Goal: Information Seeking & Learning: Learn about a topic

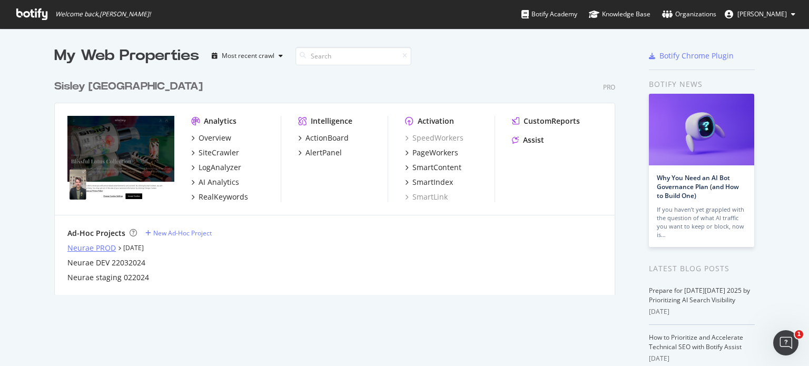
click at [92, 244] on div "Neurae PROD" at bounding box center [91, 248] width 48 height 11
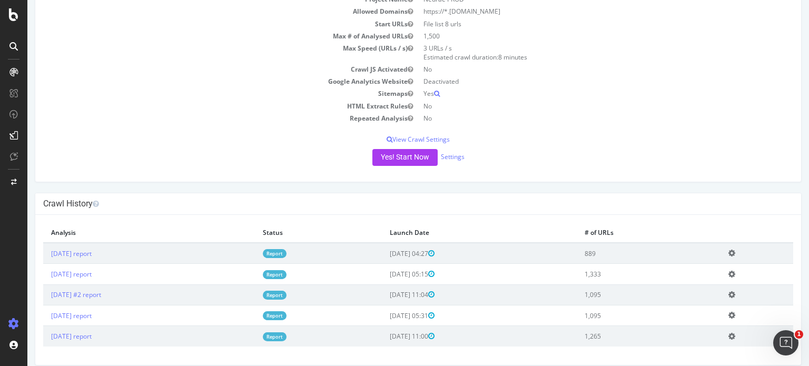
scroll to position [99, 0]
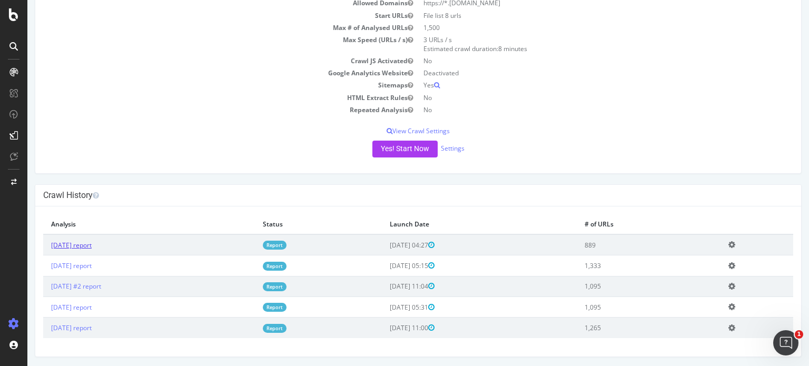
click at [90, 244] on link "2025 Oct. 1st report" at bounding box center [71, 245] width 41 height 9
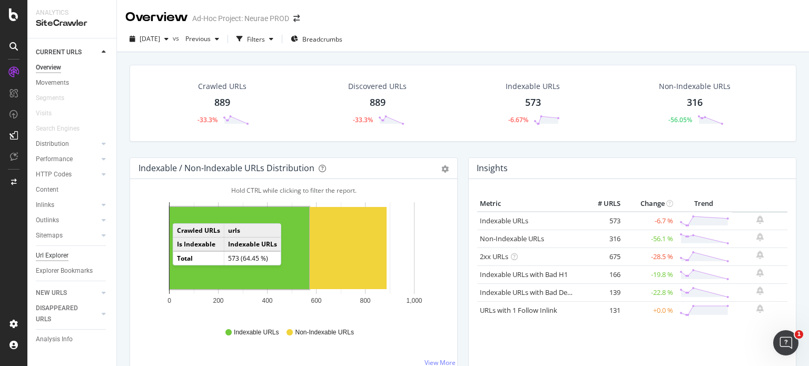
click at [62, 254] on div "Url Explorer" at bounding box center [52, 255] width 33 height 11
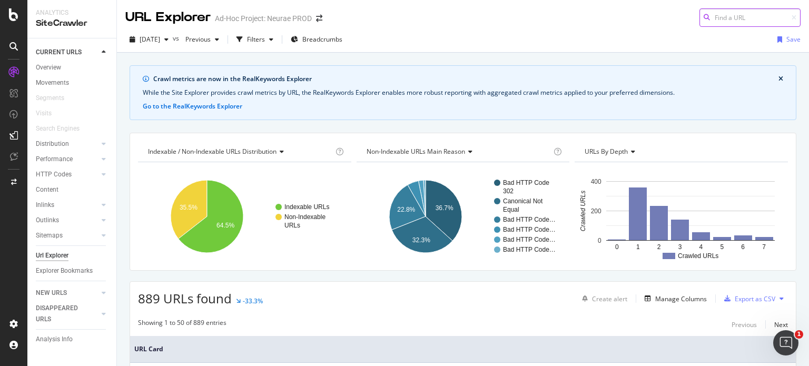
paste input "https://www.neurae.com/en-CA/the-regenerative-sleeping-mask.html"
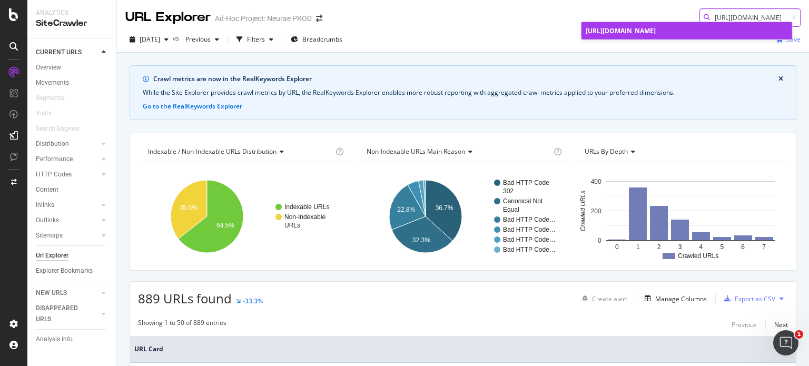
type input "https://www.neurae.com/en-CA/the-regenerative-sleeping-mask.html"
click at [706, 35] on div "https://www.neurae.com/en-CA/the-regenerative-sleeping-mask.html" at bounding box center [687, 30] width 202 height 9
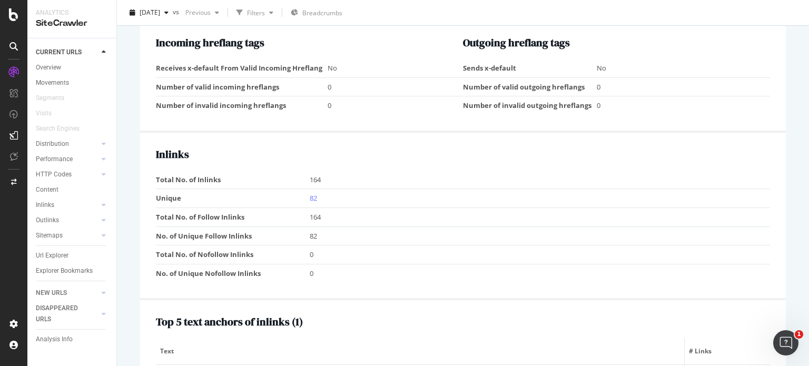
scroll to position [904, 0]
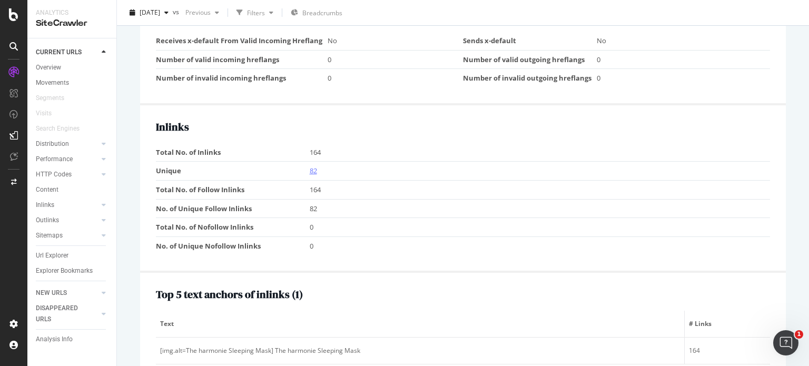
click at [310, 166] on link "82" at bounding box center [313, 170] width 7 height 9
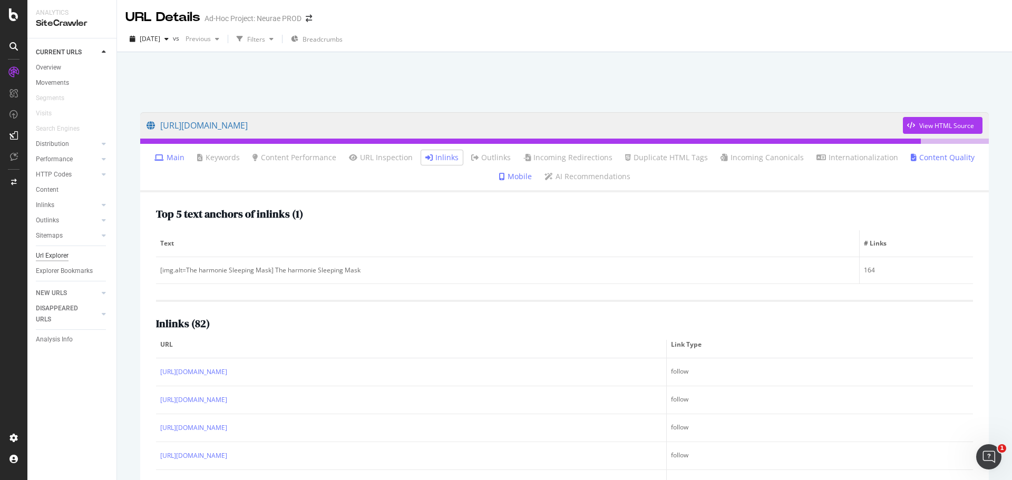
click at [49, 258] on div "Url Explorer" at bounding box center [52, 255] width 33 height 11
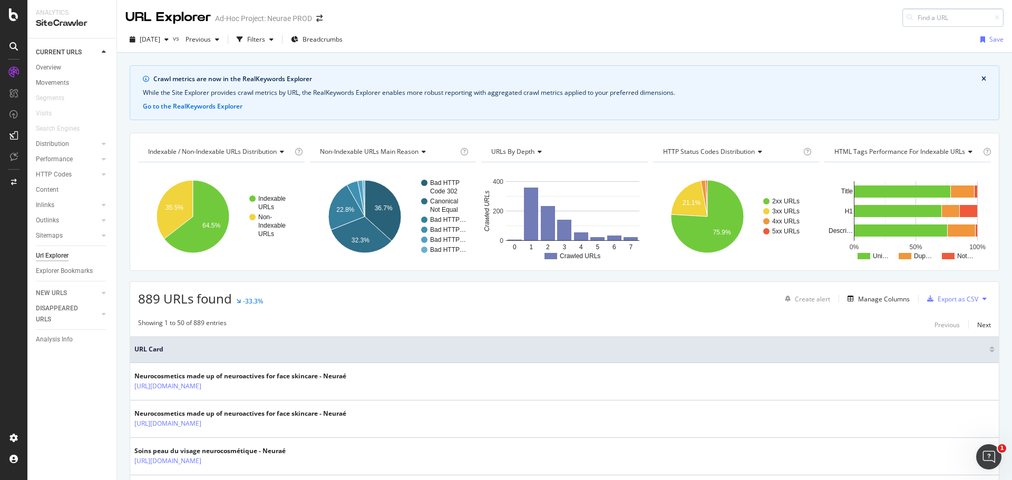
click at [809, 17] on input at bounding box center [952, 17] width 101 height 18
type input "https://www.neurae.com/fr/search/"
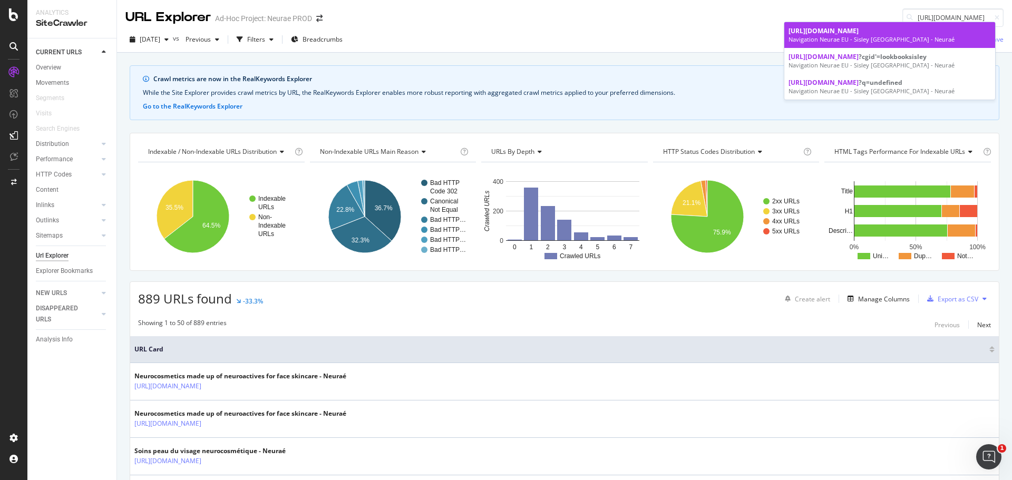
click at [809, 40] on div "Navigation Neurae EU - Sisley Paris - Neuraé" at bounding box center [889, 39] width 202 height 8
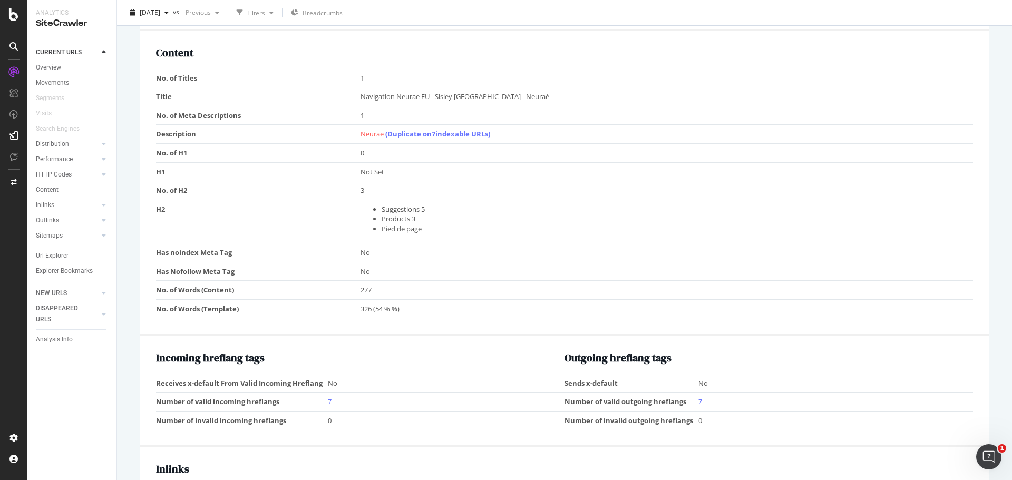
scroll to position [685, 0]
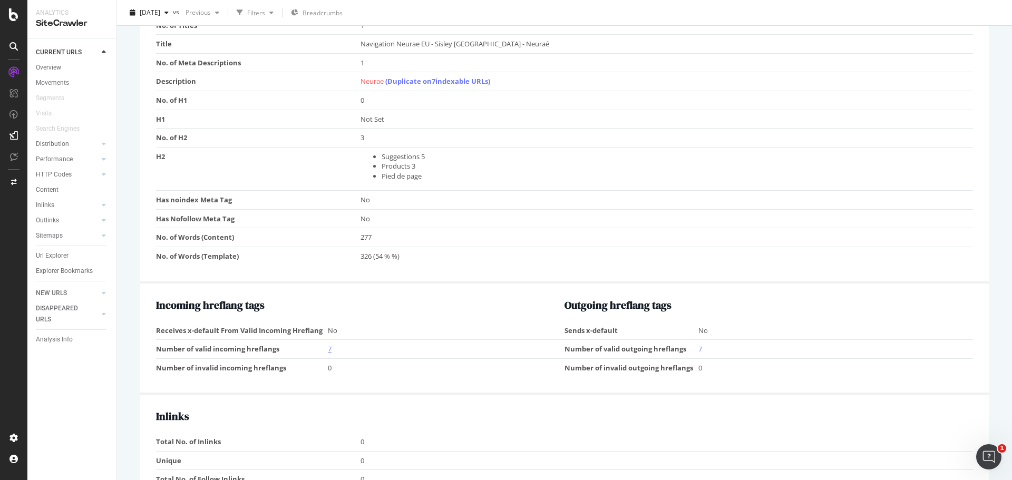
click at [330, 350] on link "7" at bounding box center [330, 348] width 4 height 9
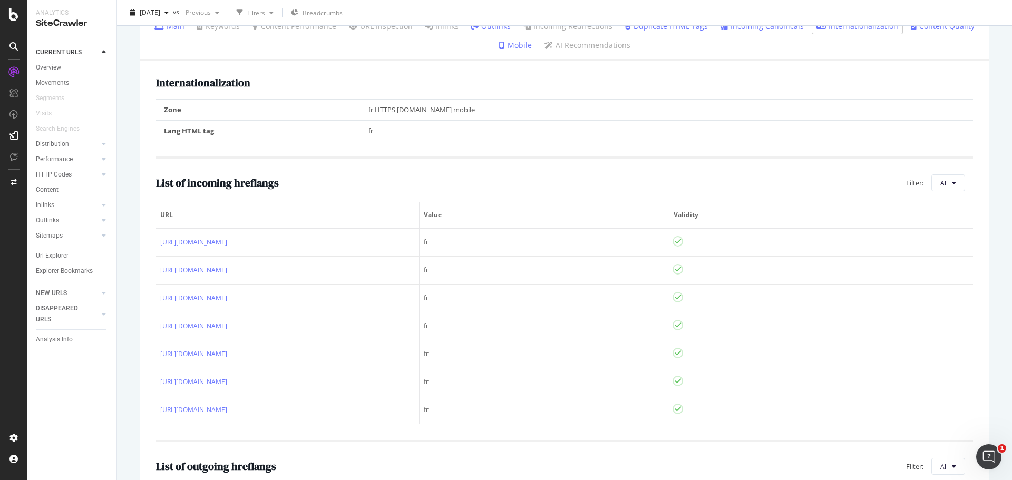
scroll to position [70, 0]
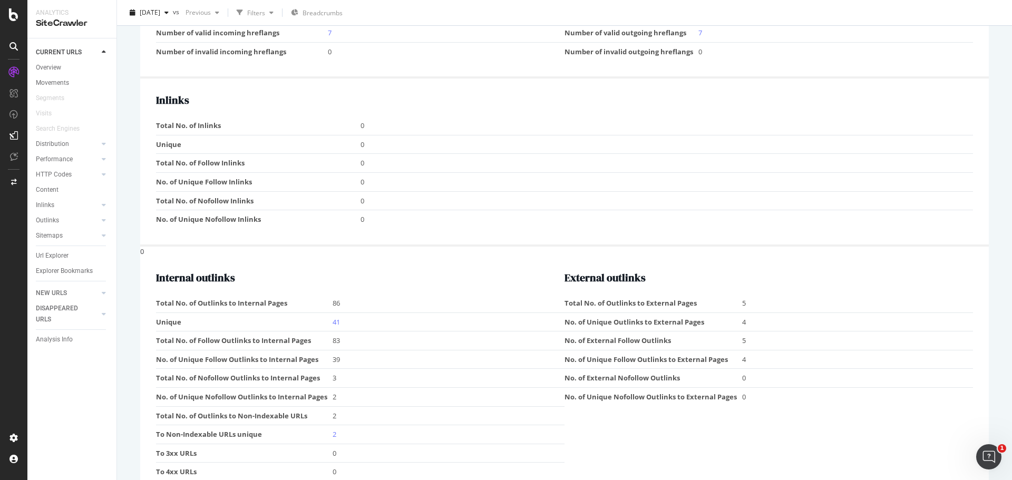
scroll to position [1047, 0]
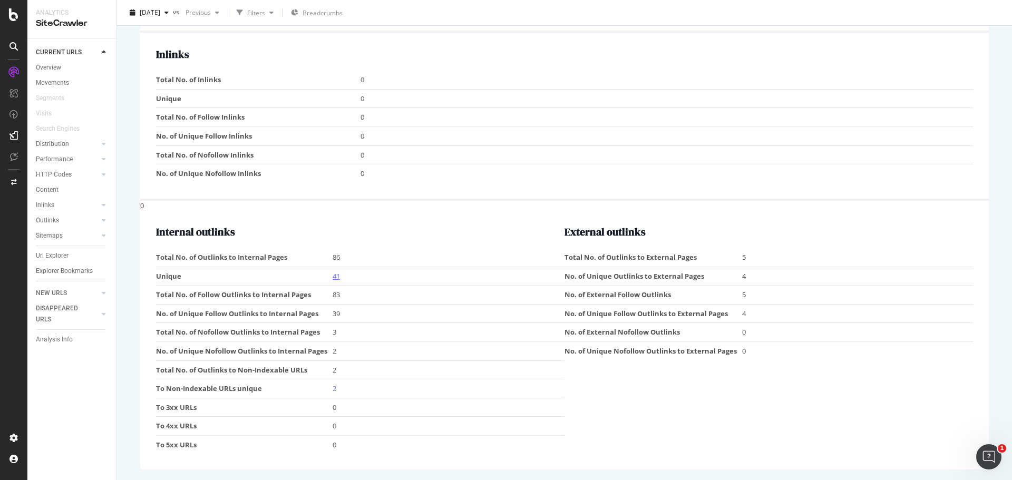
click at [336, 278] on link "41" at bounding box center [335, 275] width 7 height 9
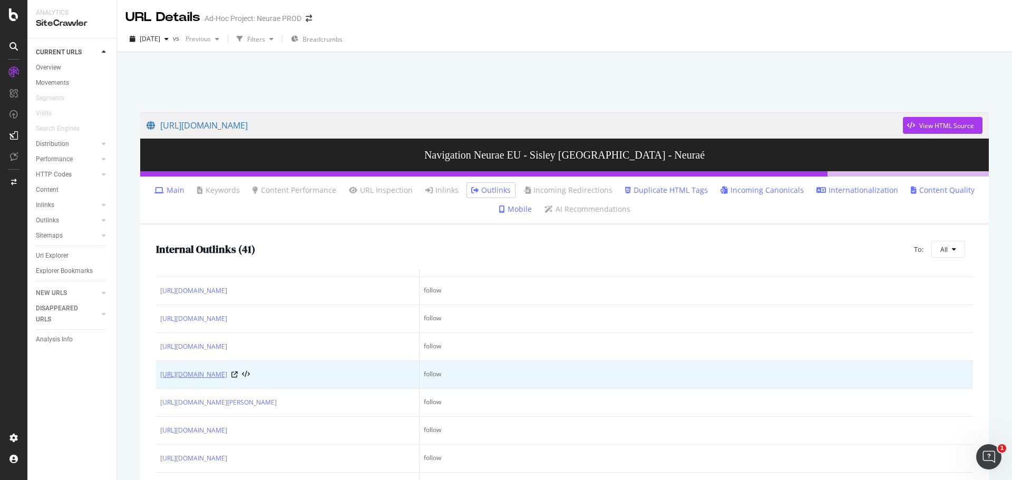
scroll to position [297, 0]
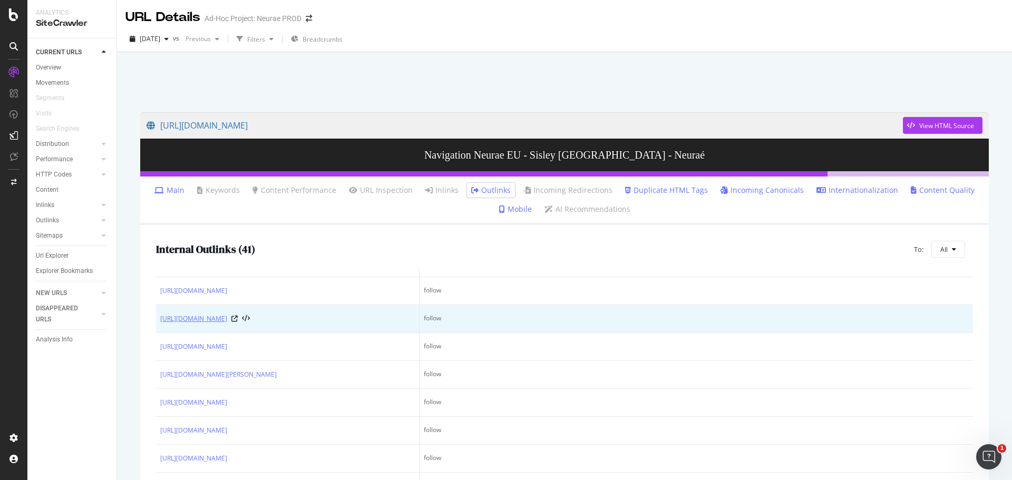
click at [227, 324] on link "[URL][DOMAIN_NAME]" at bounding box center [193, 318] width 67 height 11
click at [238, 322] on icon at bounding box center [234, 319] width 6 height 6
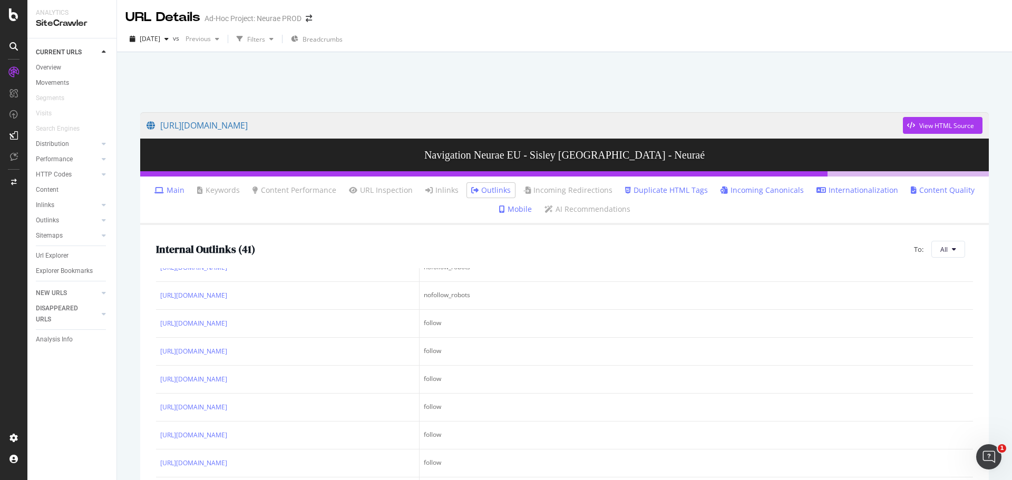
scroll to position [0, 0]
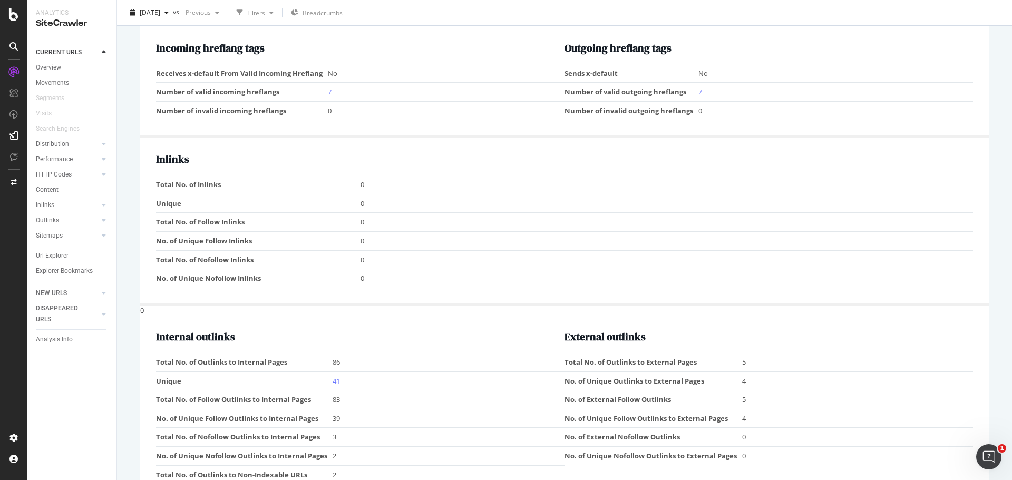
scroll to position [942, 0]
click at [338, 366] on link "41" at bounding box center [335, 381] width 7 height 9
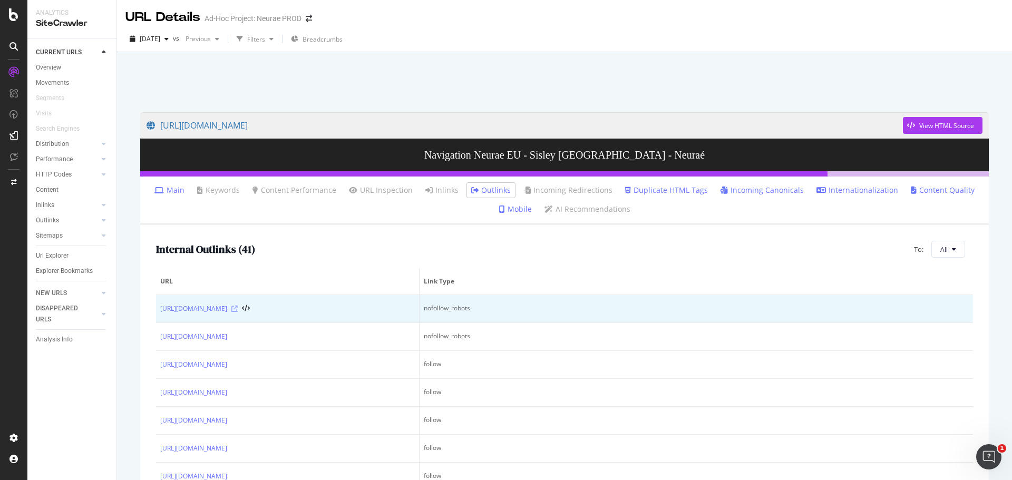
click at [238, 311] on icon at bounding box center [234, 309] width 6 height 6
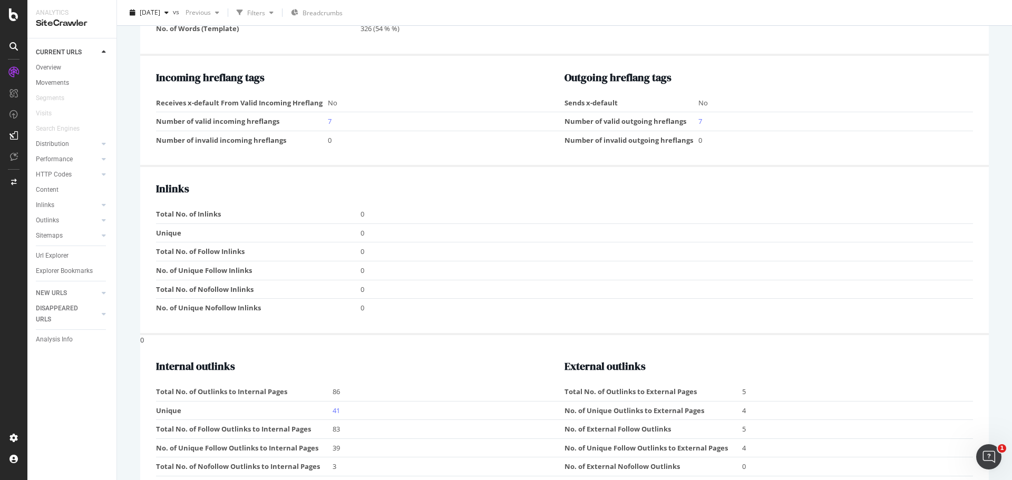
scroll to position [896, 0]
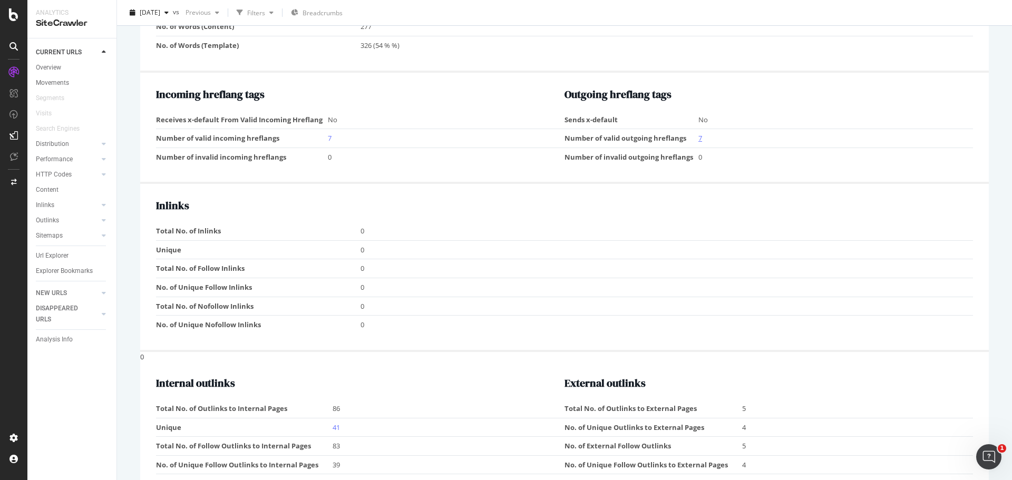
click at [698, 138] on link "7" at bounding box center [700, 137] width 4 height 9
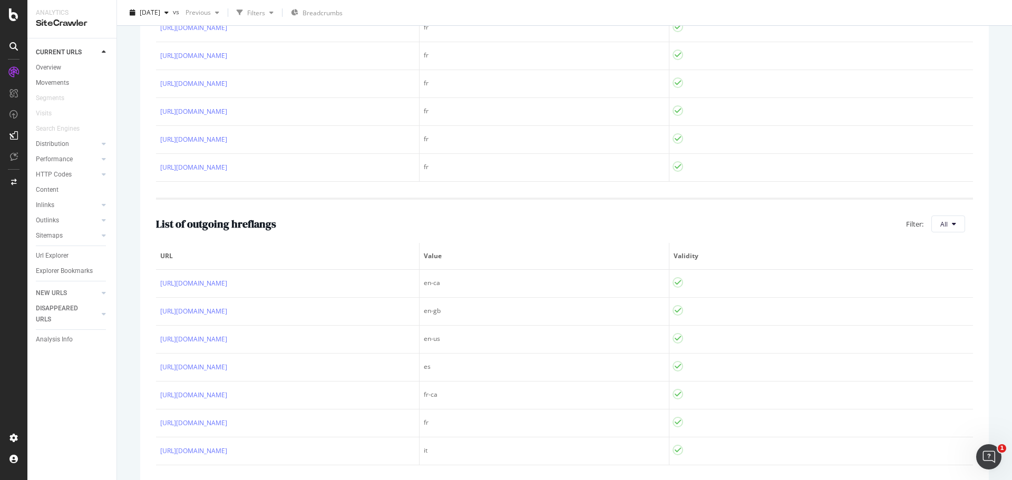
scroll to position [439, 0]
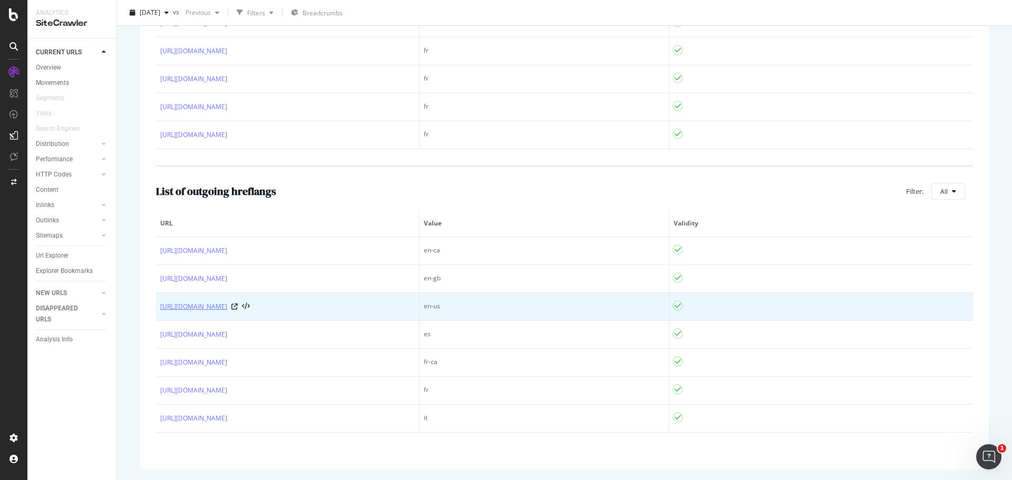
click at [227, 309] on link "https://www.neurae.com/en-US/search" at bounding box center [193, 306] width 67 height 11
click at [238, 307] on icon at bounding box center [234, 306] width 6 height 6
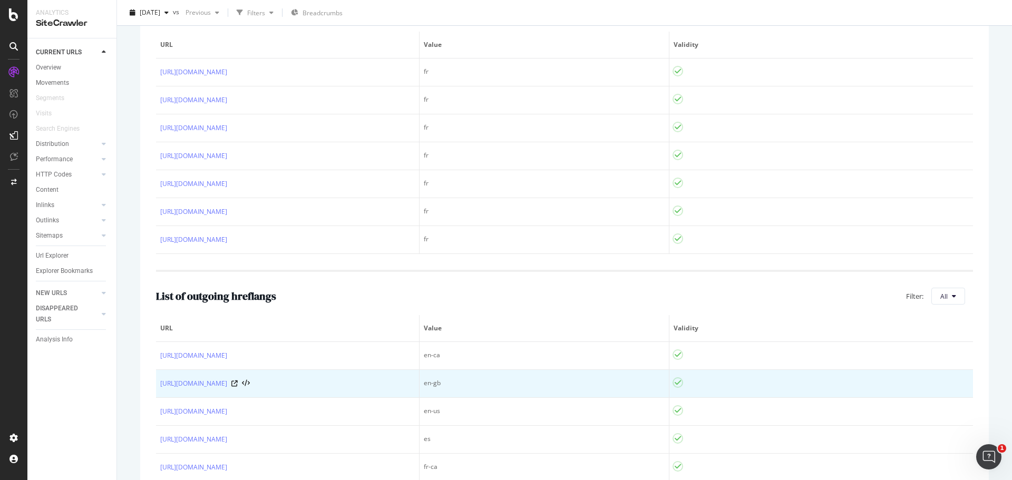
scroll to position [334, 0]
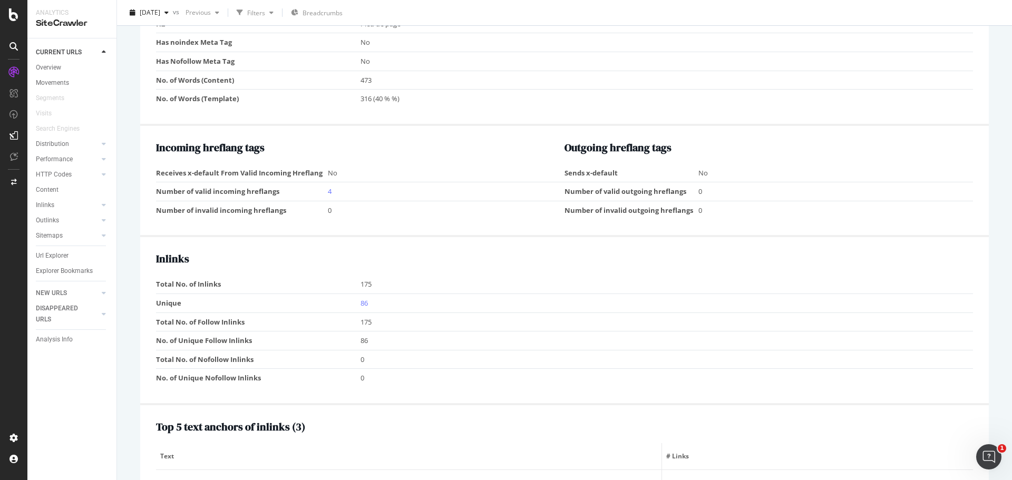
scroll to position [741, 0]
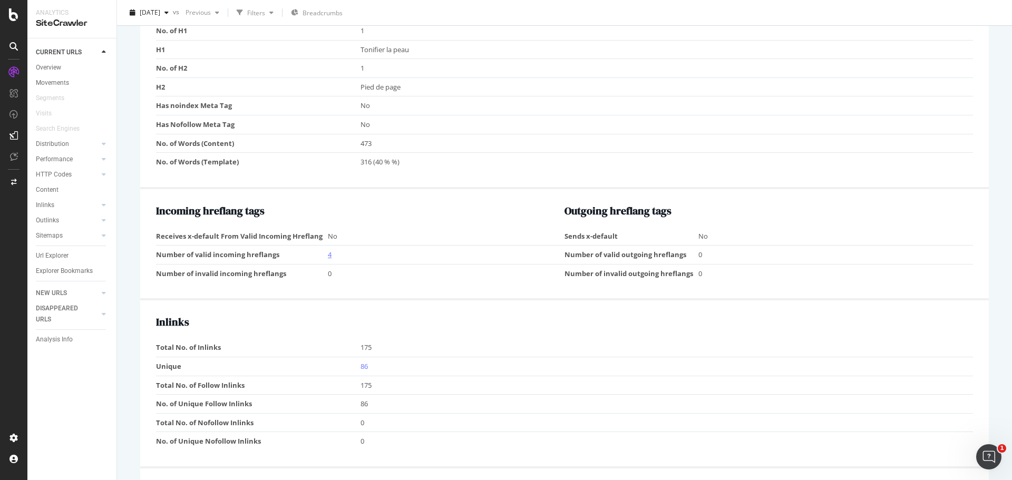
click at [328, 253] on link "4" at bounding box center [330, 254] width 4 height 9
